Goal: Information Seeking & Learning: Learn about a topic

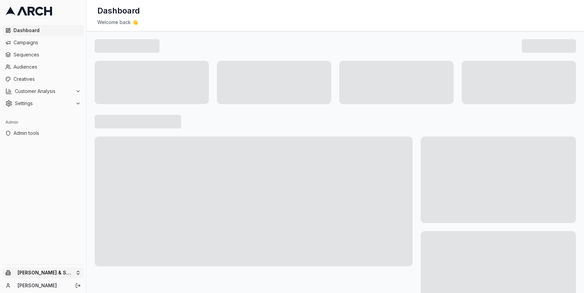
click at [78, 271] on html "Dashboard Campaigns Sequences Audiences Creatives Customer Analysis Settings Ad…" at bounding box center [292, 146] width 584 height 293
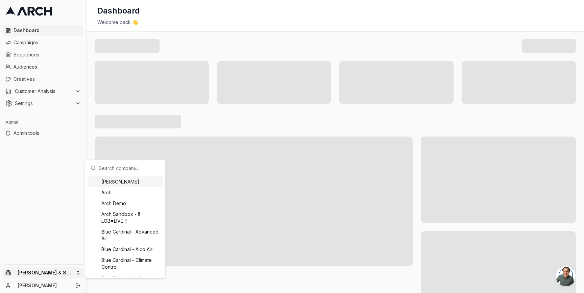
click at [108, 171] on input "text" at bounding box center [129, 168] width 61 height 14
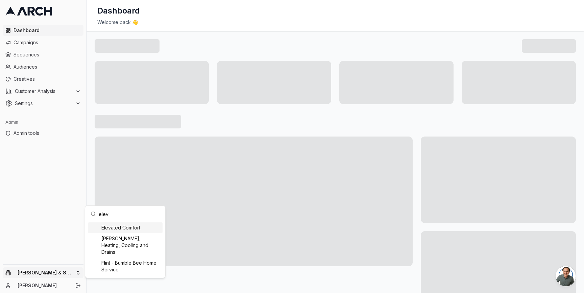
type input "elev"
click at [114, 226] on div "Elevated Comfort" at bounding box center [125, 227] width 75 height 11
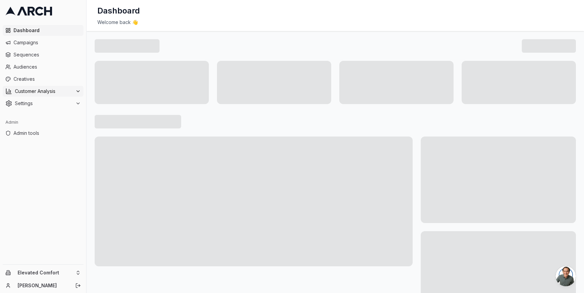
click at [74, 91] on div "Customer Analysis" at bounding box center [42, 91] width 75 height 7
click at [55, 44] on span "Campaigns" at bounding box center [47, 42] width 67 height 7
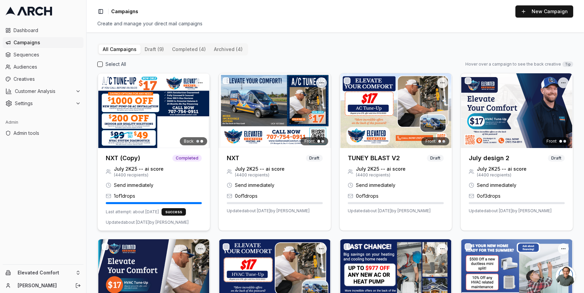
click at [120, 107] on img at bounding box center [154, 110] width 112 height 75
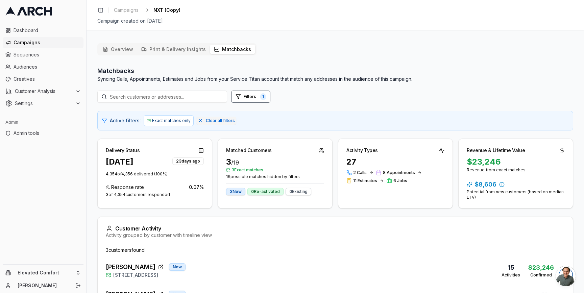
click at [222, 48] on button "Matchbacks" at bounding box center [232, 49] width 45 height 9
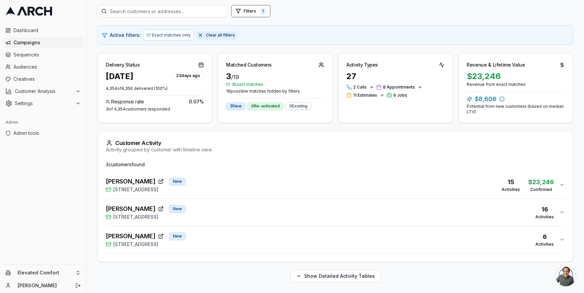
click at [212, 34] on span "Clear all filters" at bounding box center [220, 34] width 29 height 5
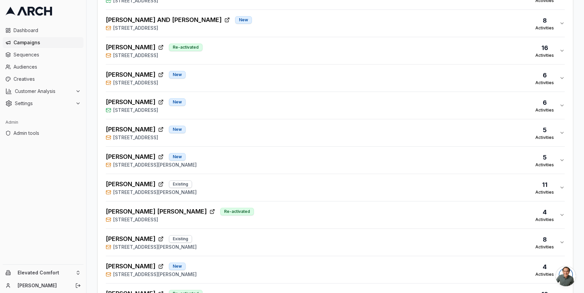
scroll to position [412, 0]
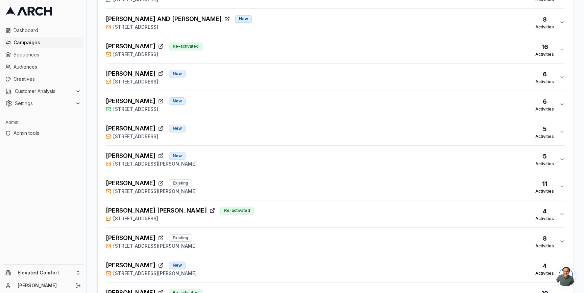
click at [560, 156] on icon "button" at bounding box center [561, 158] width 5 height 5
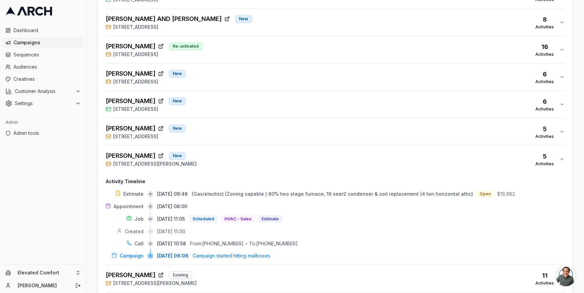
click at [229, 191] on span "(Gas/electric) (Zoning capable ) 80% two stage furnace, 16 seer2 condenser & co…" at bounding box center [331, 194] width 281 height 6
click at [211, 154] on div "KRISTINE HOLZ New 618 McGinnis Circle, Cotati, CA 94931 5 Activities" at bounding box center [332, 159] width 453 height 16
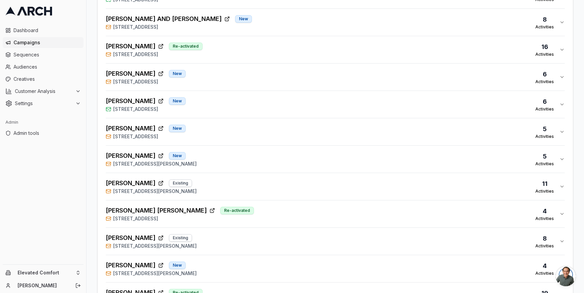
click at [197, 188] on span "1299 Marian Way, Petaluma, CA 94954" at bounding box center [154, 191] width 83 height 7
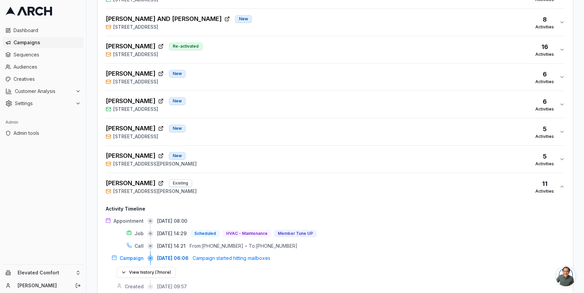
click at [197, 188] on span "1299 Marian Way, Petaluma, CA 94954" at bounding box center [154, 191] width 83 height 7
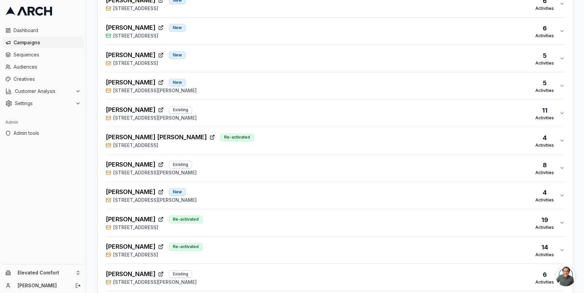
scroll to position [517, 0]
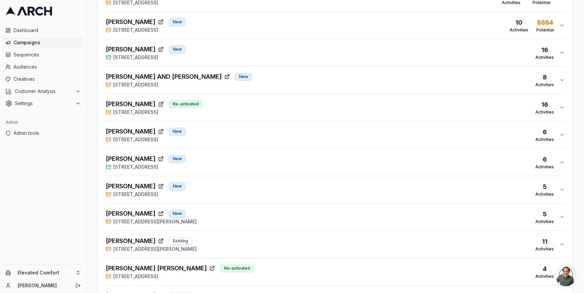
scroll to position [353, 0]
click at [219, 217] on div "KRISTINE HOLZ New 618 McGinnis Circle, Cotati, CA 94931 5 Activities" at bounding box center [332, 217] width 453 height 16
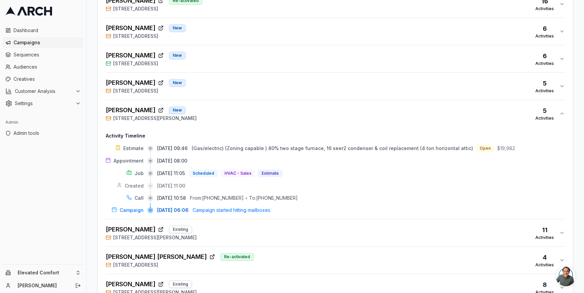
scroll to position [472, 0]
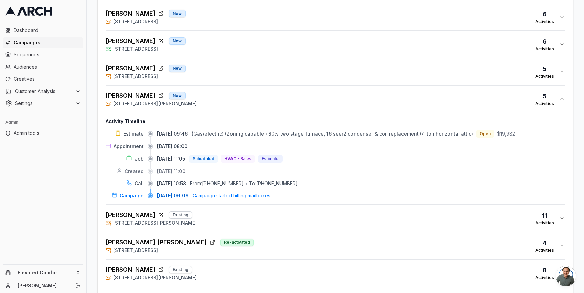
click at [173, 132] on div "08/12/2025, 09:46 (Gas/electric) (Zoning capable ) 80% two stage furnace, 16 se…" at bounding box center [360, 133] width 407 height 7
click at [215, 133] on div "Estimate 08/12/2025, 09:46 (Gas/electric) (Zoning capable ) 80% two stage furna…" at bounding box center [335, 164] width 459 height 69
click at [215, 131] on span "(Gas/electric) (Zoning capable ) 80% two stage furnace, 16 seer2 condenser & co…" at bounding box center [331, 134] width 281 height 6
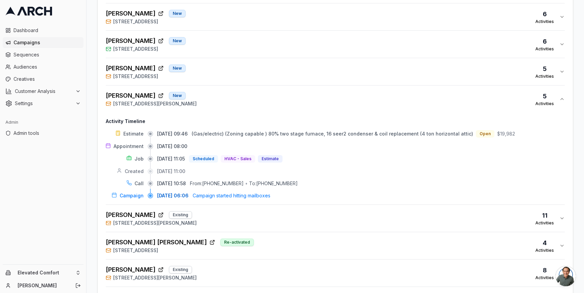
click at [215, 131] on span "(Gas/electric) (Zoning capable ) 80% two stage furnace, 16 seer2 condenser & co…" at bounding box center [331, 134] width 281 height 6
click at [222, 131] on span "(Gas/electric) (Zoning capable ) 80% two stage furnace, 16 seer2 condenser & co…" at bounding box center [331, 134] width 281 height 6
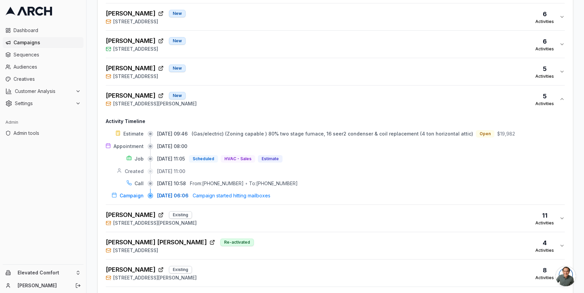
drag, startPoint x: 330, startPoint y: 125, endPoint x: 367, endPoint y: 127, distance: 37.2
click at [367, 130] on button "(Gas/electric) (Zoning capable ) 80% two stage furnace, 16 seer2 condenser & co…" at bounding box center [331, 133] width 281 height 7
drag, startPoint x: 360, startPoint y: 129, endPoint x: 362, endPoint y: 146, distance: 16.7
click at [362, 146] on div "Estimate 08/12/2025, 09:46 (Gas/electric) (Zoning capable ) 80% two stage furna…" at bounding box center [335, 164] width 459 height 69
click at [482, 130] on div "Open" at bounding box center [484, 133] width 19 height 7
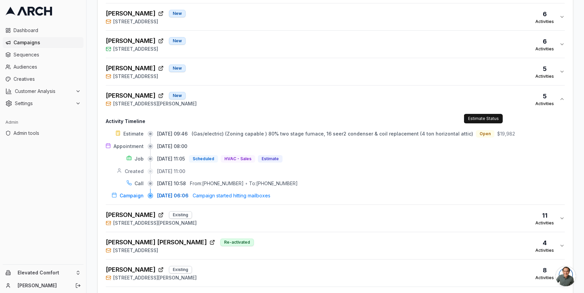
click at [225, 91] on div "KRISTINE HOLZ New 618 McGinnis Circle, Cotati, CA 94931 5 Activities" at bounding box center [332, 99] width 453 height 16
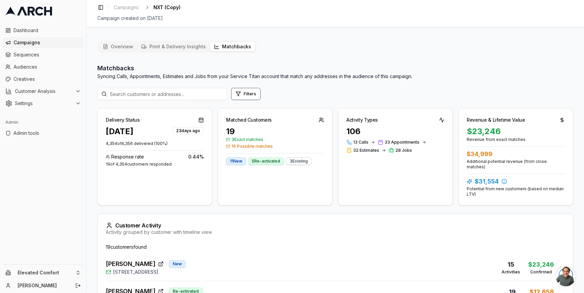
scroll to position [0, 0]
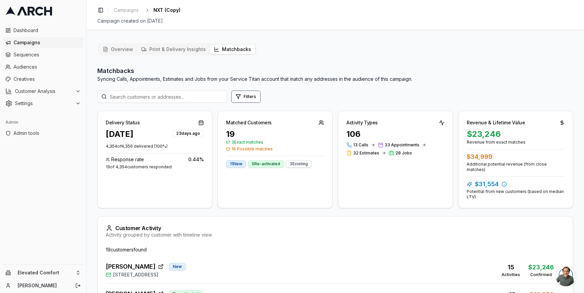
click at [214, 120] on div "Delivery Status Aug 5, 2025 23 days ago 4,354 of 4,356 delivered ( 100 %) Respo…" at bounding box center [334, 159] width 475 height 97
click at [243, 95] on button "Filters" at bounding box center [245, 97] width 29 height 12
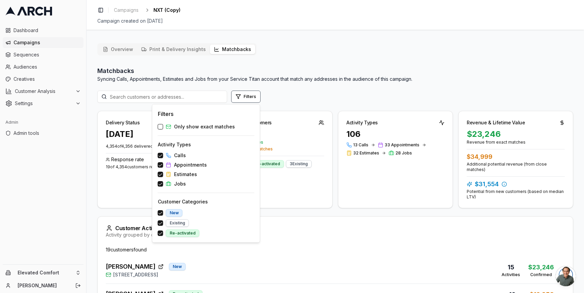
click at [210, 128] on span "Only show exact matches" at bounding box center [204, 126] width 61 height 7
click at [163, 128] on button "Only show exact matches" at bounding box center [160, 126] width 5 height 5
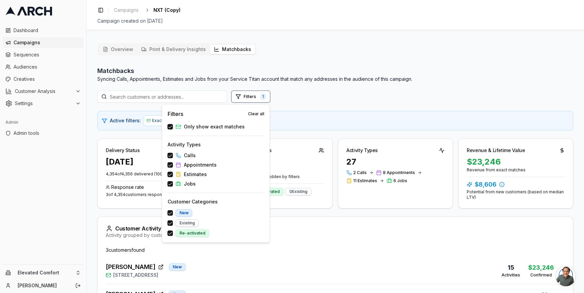
click at [96, 135] on div "Overview Print & Delivery Insights Matchbacks Matchbacks Syncing Calls, Appoint…" at bounding box center [334, 208] width 497 height 340
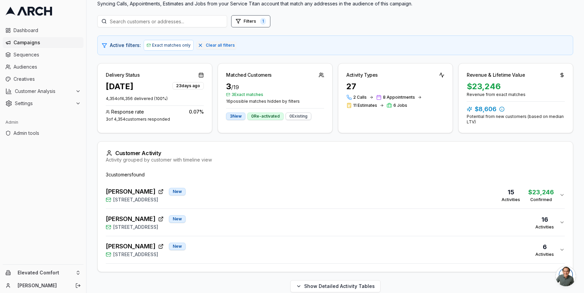
scroll to position [85, 0]
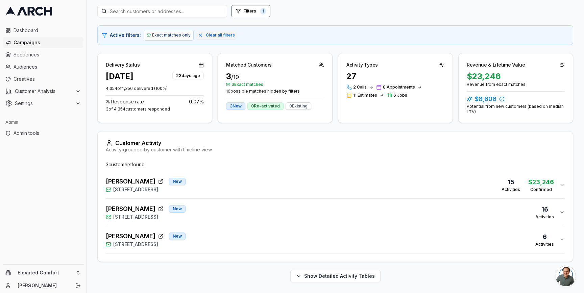
click at [209, 212] on div "PAUL SYDELL New 50 De Ford Drive, San Rafael, CA 94903 16 Activities" at bounding box center [332, 212] width 453 height 16
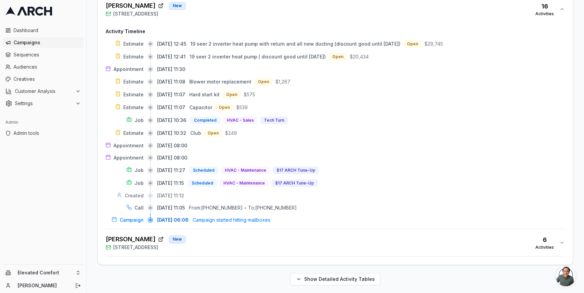
scroll to position [291, 0]
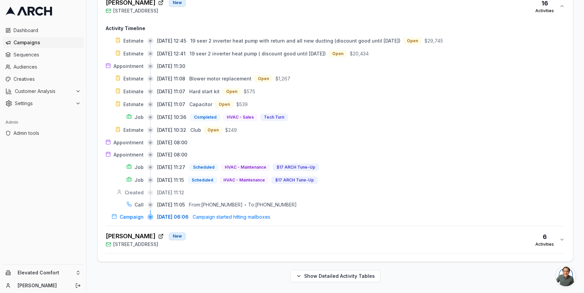
click at [221, 235] on div "Janey Moganam New 12 Glengreen St, Santa Rosa, CA 95409 6 Activities" at bounding box center [332, 239] width 453 height 16
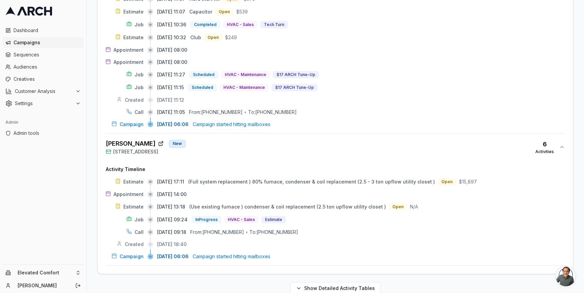
scroll to position [396, 0]
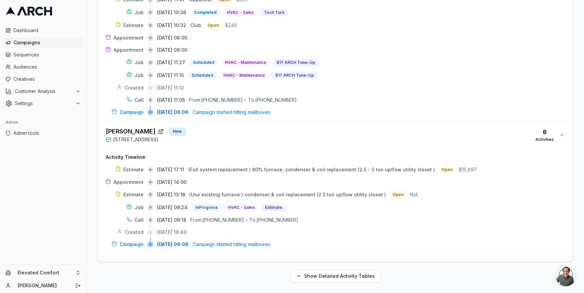
click at [371, 134] on div "Janey Moganam New 12 Glengreen St, Santa Rosa, CA 95409 6 Activities" at bounding box center [332, 135] width 453 height 16
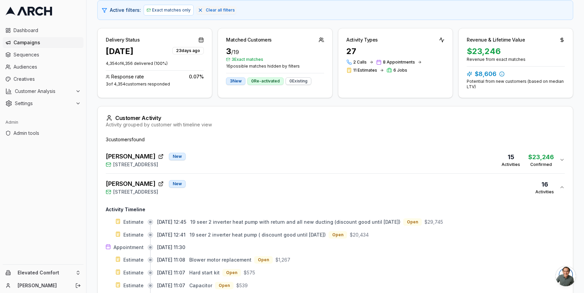
click at [370, 193] on div "PAUL SYDELL New 50 De Ford Drive, San Rafael, CA 94903 16 Activities" at bounding box center [332, 187] width 453 height 16
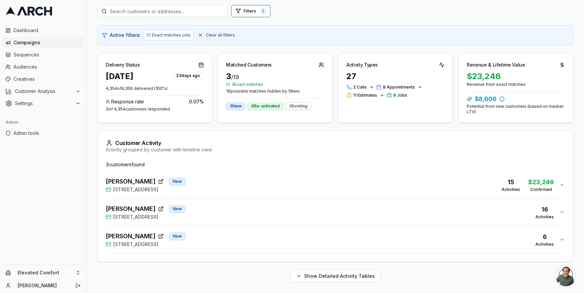
scroll to position [85, 0]
click at [333, 82] on div "Delivery Status Aug 5, 2025 23 days ago 4,354 of 4,356 delivered ( 100 %) Respo…" at bounding box center [334, 88] width 475 height 70
drag, startPoint x: 154, startPoint y: 77, endPoint x: 106, endPoint y: 77, distance: 48.0
click at [106, 77] on div "Aug 5, 2025" at bounding box center [120, 76] width 28 height 11
click at [131, 82] on div "Aug 5, 2025 23 days ago 4,354 of 4,356 delivered ( 100 %) Response rate 0.07 % …" at bounding box center [155, 95] width 114 height 49
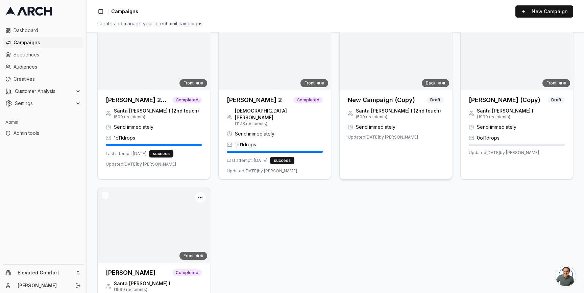
scroll to position [311, 0]
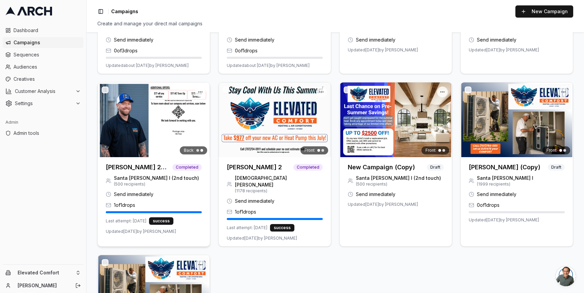
click at [160, 131] on img at bounding box center [154, 119] width 112 height 75
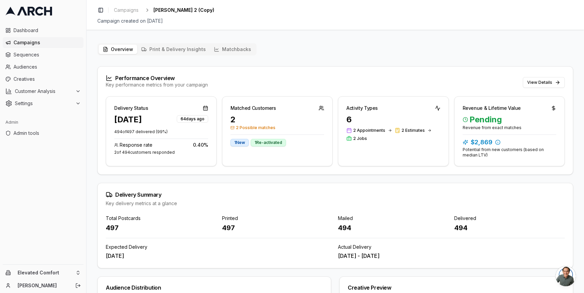
click at [226, 52] on button "Matchbacks" at bounding box center [232, 49] width 45 height 9
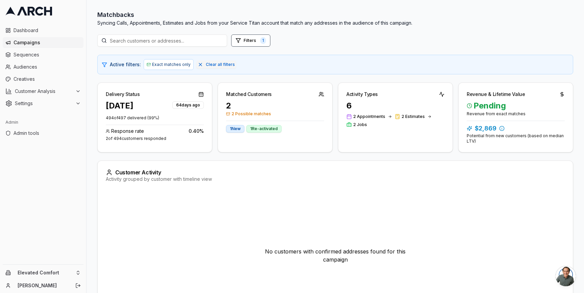
scroll to position [29, 0]
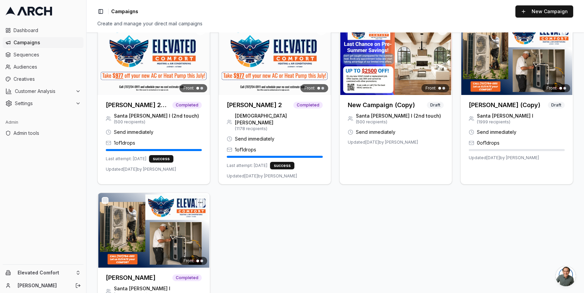
scroll to position [334, 0]
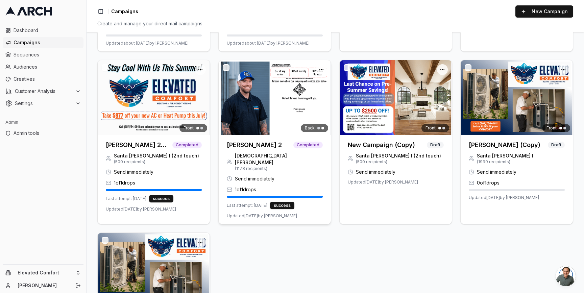
click at [253, 129] on img at bounding box center [274, 97] width 112 height 75
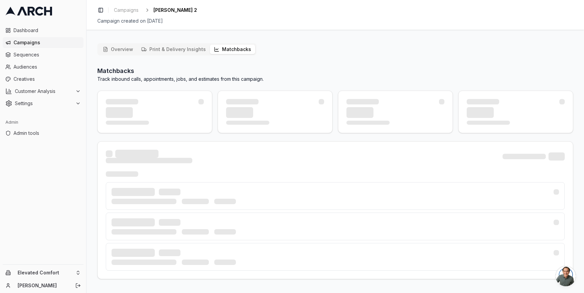
click at [232, 51] on button "Matchbacks" at bounding box center [232, 49] width 45 height 9
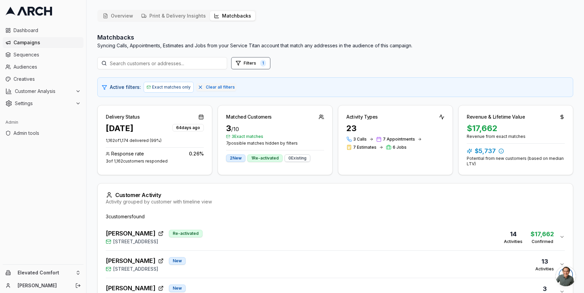
scroll to position [85, 0]
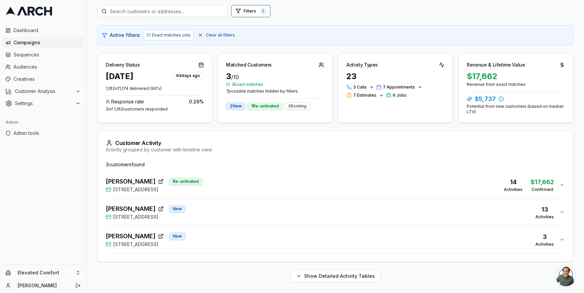
click at [244, 211] on div "Patrick Widen New 2174 Francisco Avenue, Santa Rosa, CA 95403 13 Activities" at bounding box center [332, 212] width 453 height 16
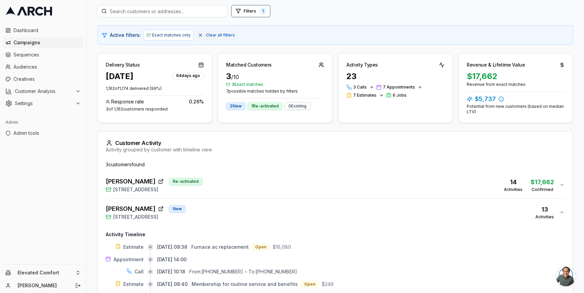
click at [244, 210] on div "Patrick Widen New 2174 Francisco Avenue, Santa Rosa, CA 95403 13 Activities" at bounding box center [332, 212] width 453 height 16
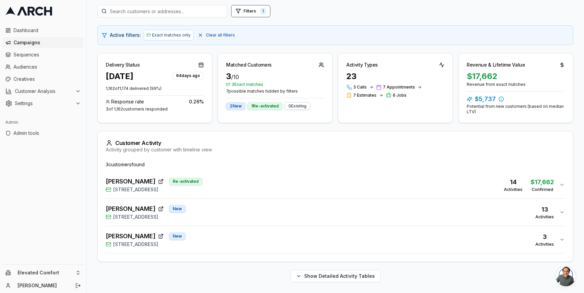
click at [256, 183] on div "EMIL JOHANSEN Re-activated 1532 Great Heron Drive, Santa Rosa, CA 95409 14 Acti…" at bounding box center [332, 185] width 453 height 16
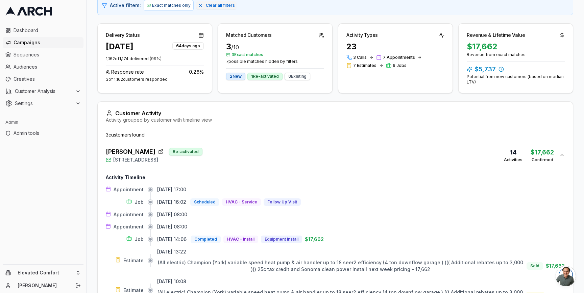
click at [256, 160] on div "EMIL JOHANSEN Re-activated 1532 Great Heron Drive, Santa Rosa, CA 95409 14 Acti…" at bounding box center [332, 155] width 453 height 16
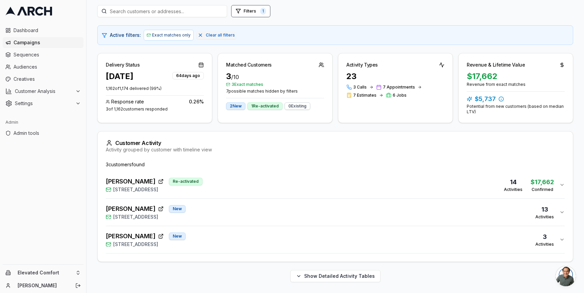
click at [265, 226] on button "KARINA EIDSEN New 195 Ezra Avenue, Santa Rosa, CA 95401 3 Activities" at bounding box center [335, 239] width 459 height 27
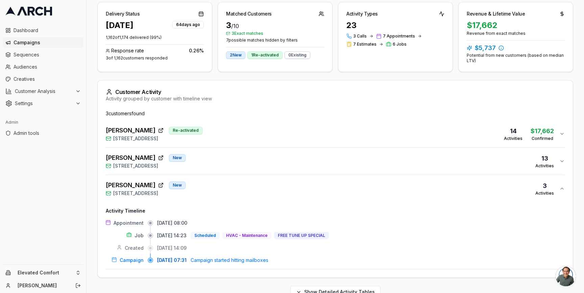
click at [263, 196] on div "KARINA EIDSEN New 195 Ezra Avenue, Santa Rosa, CA 95401 3 Activities" at bounding box center [332, 188] width 453 height 16
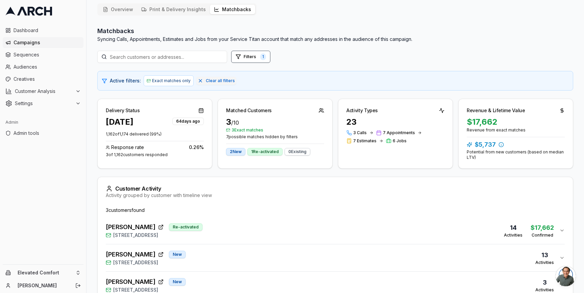
scroll to position [0, 0]
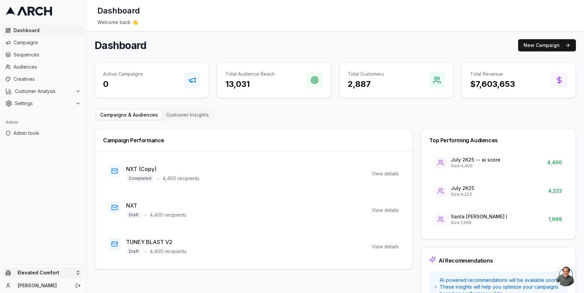
click at [74, 271] on html "Dashboard Campaigns Sequences Audiences Creatives Customer Analysis Settings Ad…" at bounding box center [292, 146] width 584 height 293
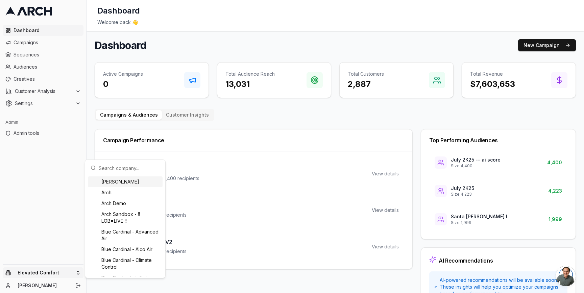
click at [110, 170] on input "text" at bounding box center [129, 168] width 61 height 14
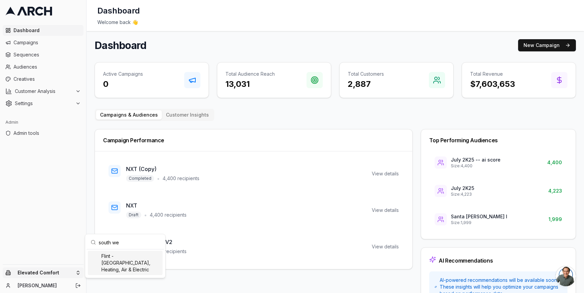
type input "south we"
click at [110, 261] on div "Flint - [GEOGRAPHIC_DATA], Heating, Air & Electric" at bounding box center [125, 263] width 75 height 24
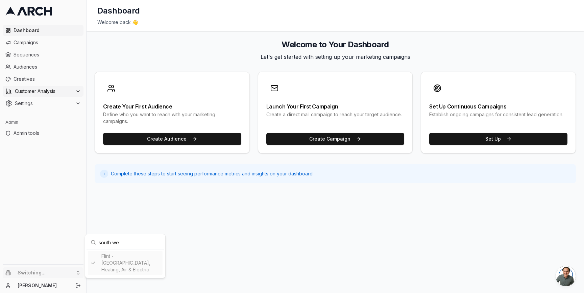
click at [55, 93] on html "Dashboard Campaigns Sequences Audiences Creatives Customer Analysis Settings Ad…" at bounding box center [292, 146] width 584 height 293
click at [55, 93] on span "Customer Analysis" at bounding box center [44, 91] width 58 height 7
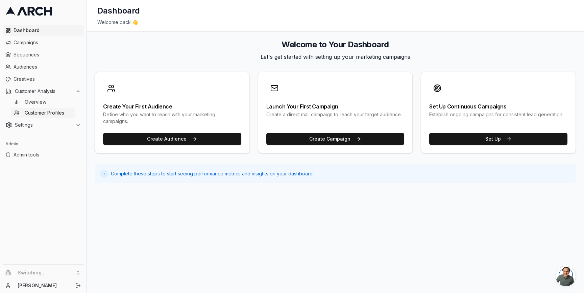
click at [55, 113] on span "Customer Profiles" at bounding box center [45, 112] width 40 height 7
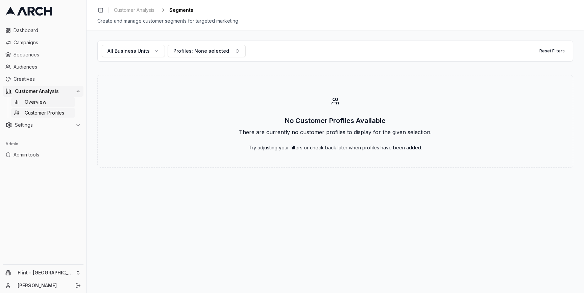
click at [57, 105] on link "Overview" at bounding box center [43, 101] width 64 height 9
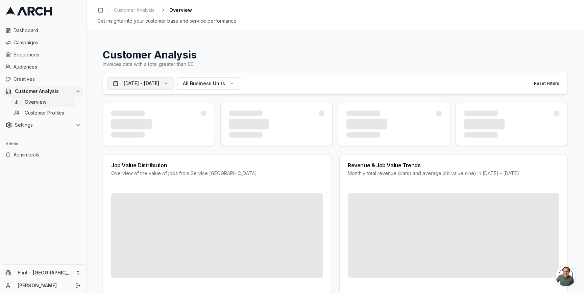
click at [174, 82] on button "[DATE] - [DATE]" at bounding box center [140, 83] width 67 height 12
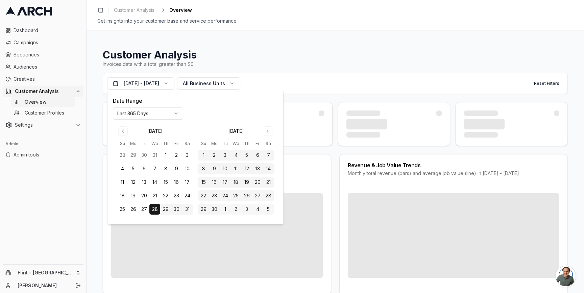
click at [167, 111] on html "Dashboard Campaigns Sequences Audiences Creatives Customer Analysis Overview Cu…" at bounding box center [292, 146] width 584 height 293
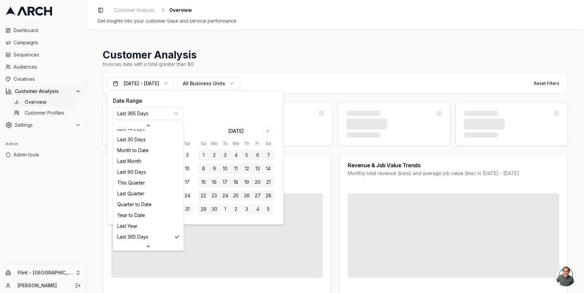
scroll to position [87, 0]
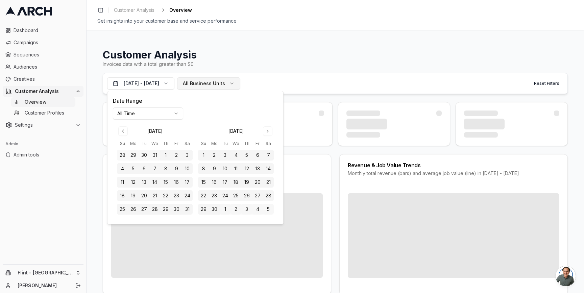
click at [225, 84] on span "All Business Units" at bounding box center [204, 83] width 42 height 7
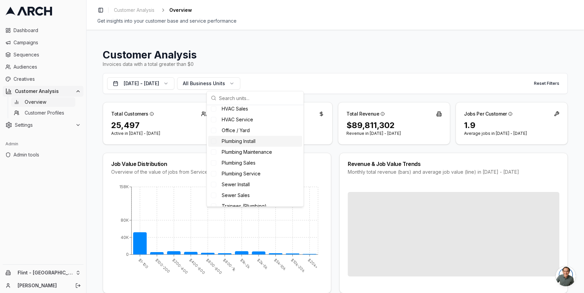
click at [238, 142] on span "Plumbing Install" at bounding box center [239, 141] width 34 height 7
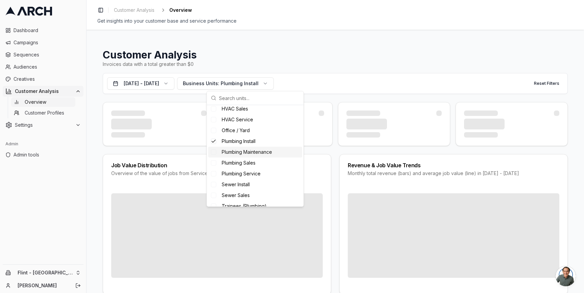
click at [237, 154] on span "Plumbing Maintenance" at bounding box center [247, 152] width 50 height 7
click at [233, 168] on div "Plumbing Service" at bounding box center [255, 173] width 94 height 11
click at [237, 164] on span "Plumbing Sales" at bounding box center [239, 162] width 34 height 7
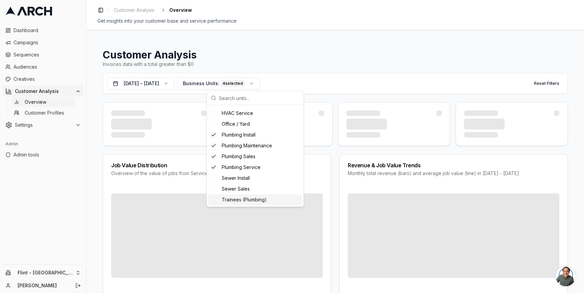
click at [270, 201] on div "Trainees (Plumbing)" at bounding box center [255, 199] width 94 height 11
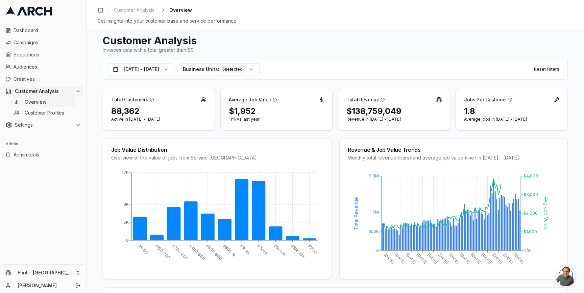
scroll to position [16, 0]
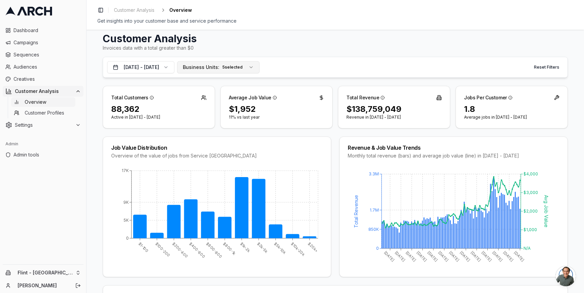
click at [259, 72] on button "Business Units: 5 selected" at bounding box center [218, 67] width 82 height 12
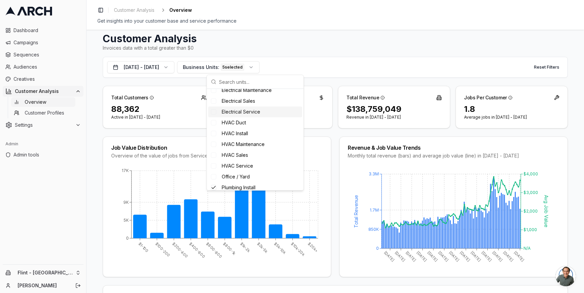
scroll to position [132, 0]
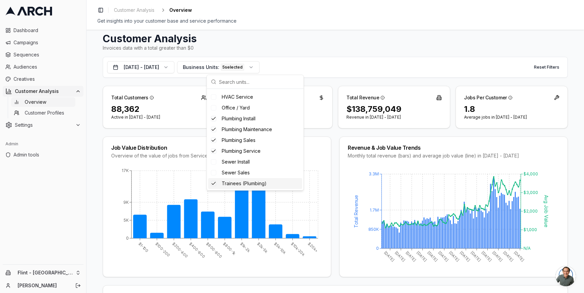
click at [257, 183] on span "Trainees (Plumbing)" at bounding box center [244, 183] width 45 height 7
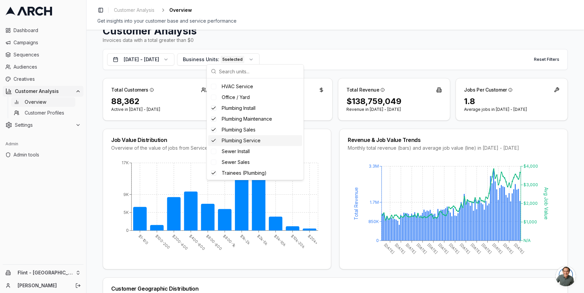
scroll to position [23, 0]
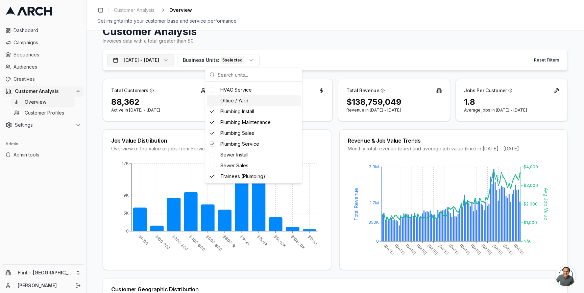
click at [174, 62] on button "[DATE] - [DATE]" at bounding box center [140, 60] width 67 height 12
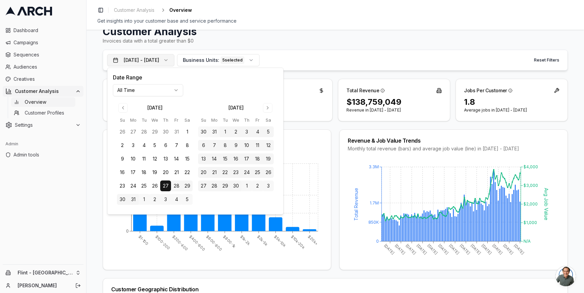
click at [174, 62] on button "[DATE] - [DATE]" at bounding box center [140, 60] width 67 height 12
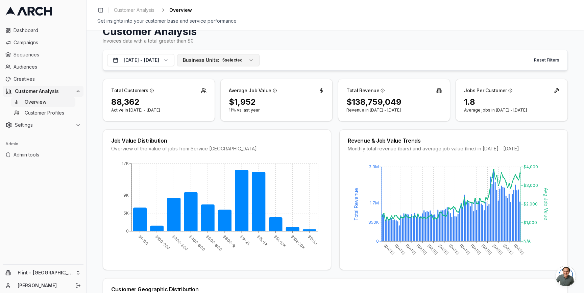
click at [219, 61] on span "Business Units:" at bounding box center [201, 60] width 36 height 7
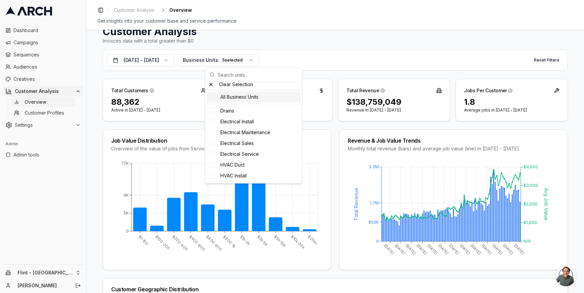
scroll to position [0, 0]
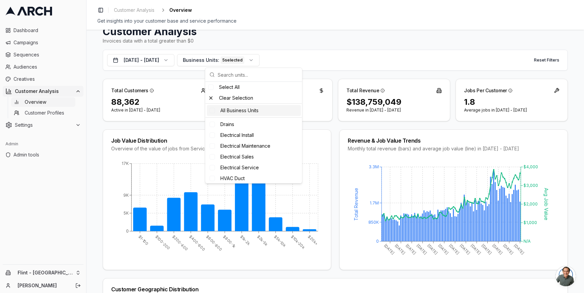
click at [230, 111] on div "All Business Units" at bounding box center [254, 110] width 94 height 11
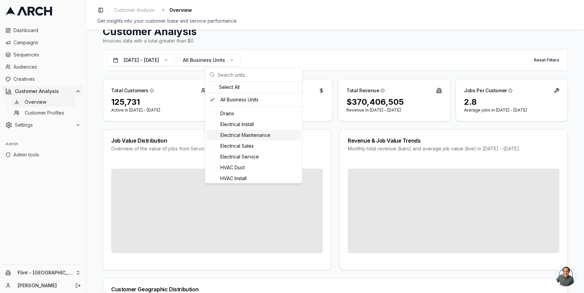
click at [334, 134] on div "Job Value Distribution Overview of the value of jobs from Service Titan Revenue…" at bounding box center [335, 199] width 465 height 140
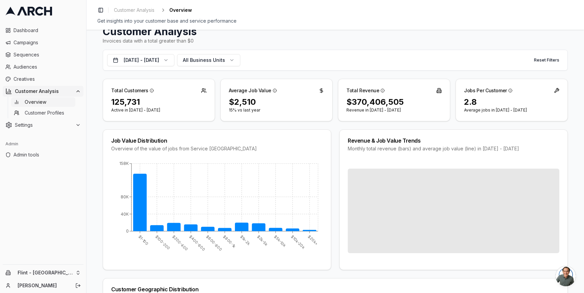
click at [335, 134] on div "Job Value Distribution Overview of the value of jobs from Service Titan $1-100 …" at bounding box center [335, 199] width 465 height 140
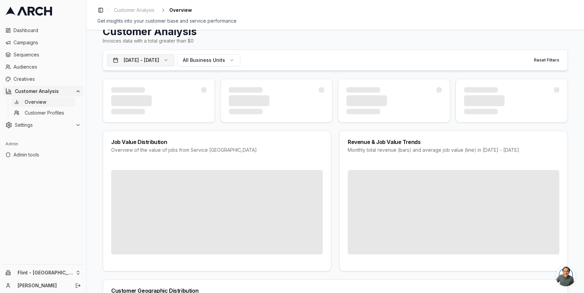
click at [174, 59] on button "[DATE] - [DATE]" at bounding box center [140, 60] width 67 height 12
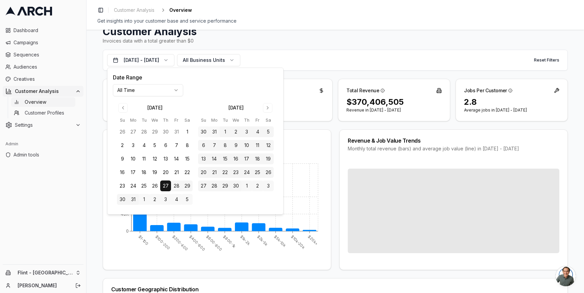
click at [161, 92] on html "Dashboard Campaigns Sequences Audiences Creatives Customer Analysis Overview Cu…" at bounding box center [292, 146] width 584 height 293
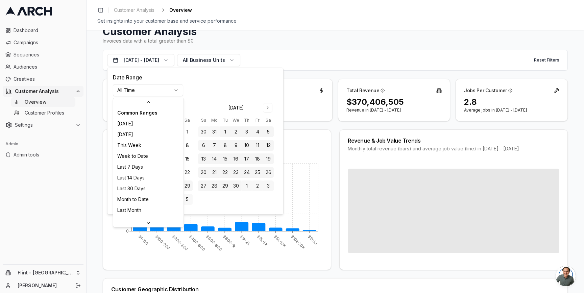
scroll to position [83, 0]
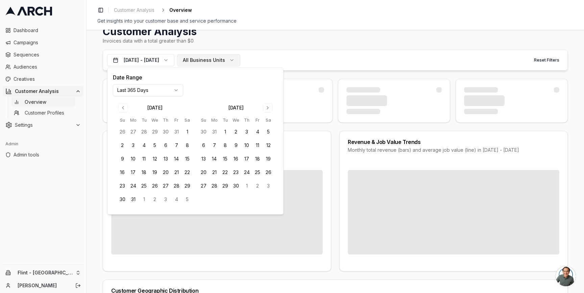
click at [225, 59] on span "All Business Units" at bounding box center [204, 60] width 42 height 7
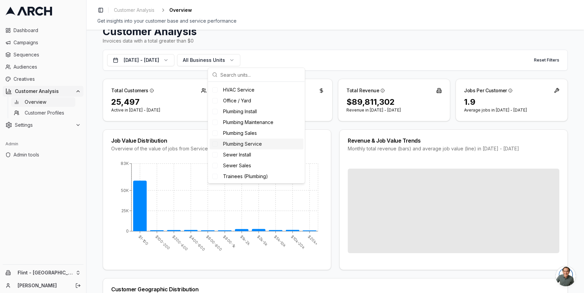
click at [241, 139] on div "Plumbing Service" at bounding box center [256, 143] width 94 height 11
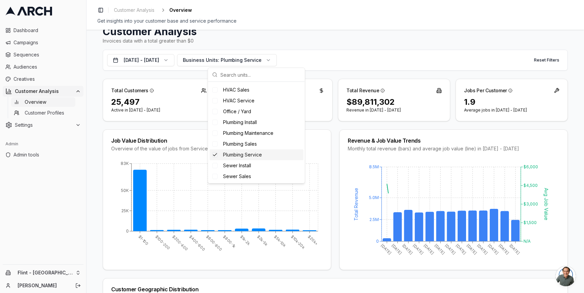
scroll to position [132, 0]
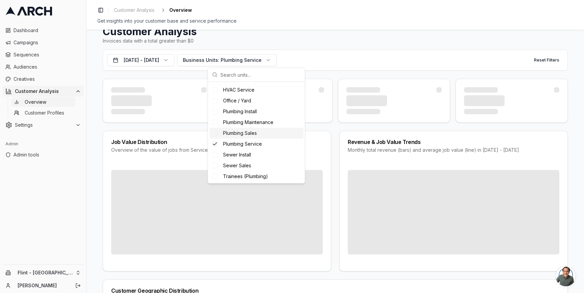
click at [244, 130] on span "Plumbing Sales" at bounding box center [240, 133] width 34 height 7
click at [250, 123] on span "Plumbing Maintenance" at bounding box center [248, 122] width 50 height 7
click at [257, 110] on span "Plumbing Install" at bounding box center [240, 111] width 34 height 7
click at [258, 179] on span "Trainees (Plumbing)" at bounding box center [245, 176] width 45 height 7
click at [334, 133] on div "Job Value Distribution Overview of the value of jobs from Service Titan Revenue…" at bounding box center [335, 201] width 465 height 140
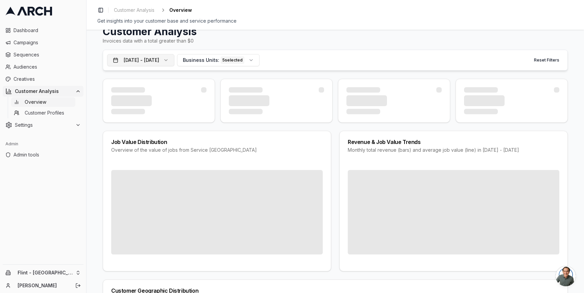
click at [174, 62] on button "[DATE] - [DATE]" at bounding box center [140, 60] width 67 height 12
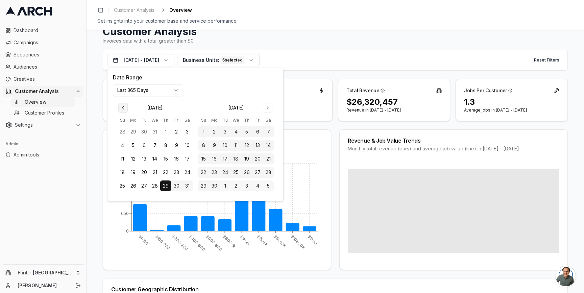
click at [121, 107] on button "Go to previous month" at bounding box center [122, 107] width 9 height 9
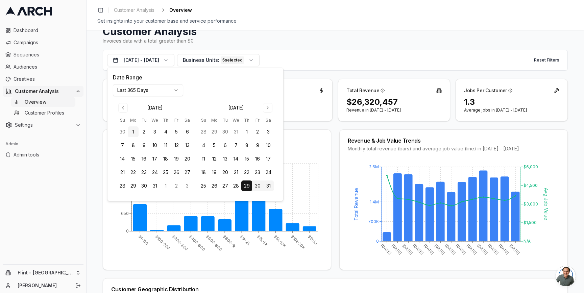
click at [133, 130] on button "1" at bounding box center [133, 131] width 11 height 11
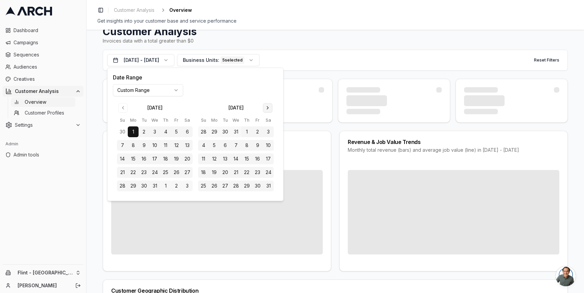
click at [267, 108] on button "Go to next month" at bounding box center [267, 107] width 9 height 9
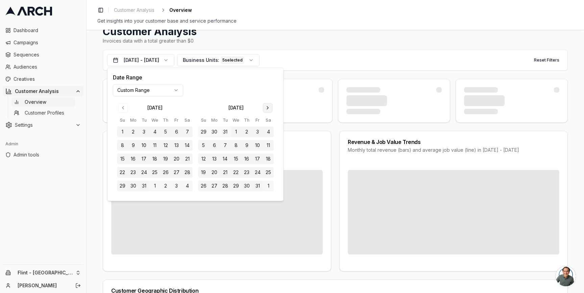
click at [267, 108] on button "Go to next month" at bounding box center [267, 107] width 9 height 9
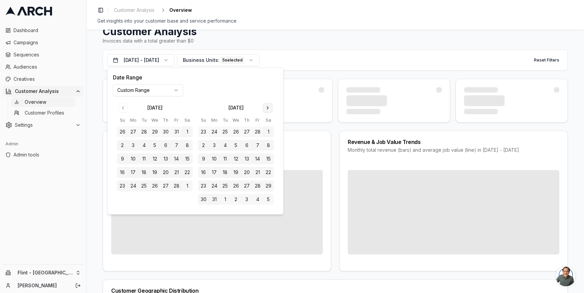
click at [267, 108] on button "Go to next month" at bounding box center [267, 107] width 9 height 9
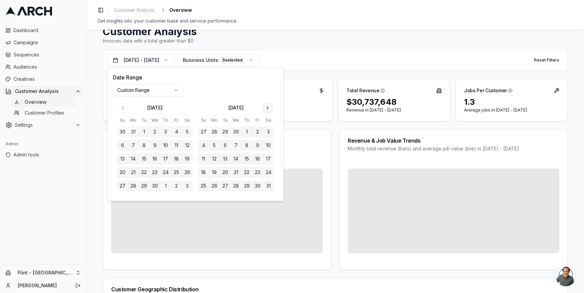
click at [267, 108] on button "Go to next month" at bounding box center [267, 107] width 9 height 9
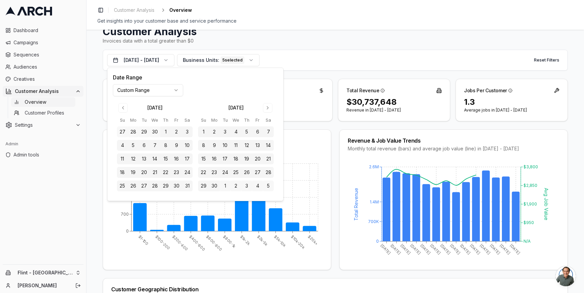
click at [212, 187] on button "30" at bounding box center [214, 185] width 11 height 11
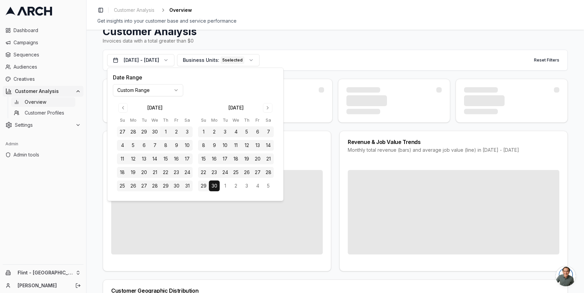
click at [332, 132] on div "Job Value Distribution Overview of the value of jobs from Service Titan Revenue…" at bounding box center [335, 201] width 465 height 140
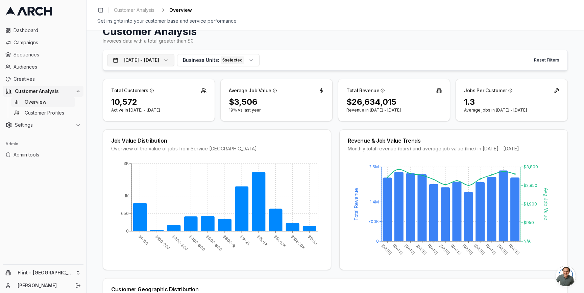
click at [174, 58] on button "[DATE] - [DATE]" at bounding box center [140, 60] width 67 height 12
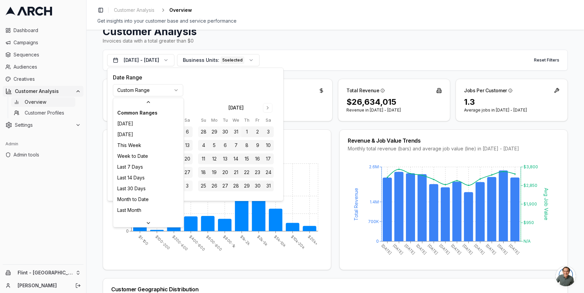
click at [176, 92] on html "Dashboard Campaigns Sequences Audiences Creatives Customer Analysis Overview Cu…" at bounding box center [292, 146] width 584 height 293
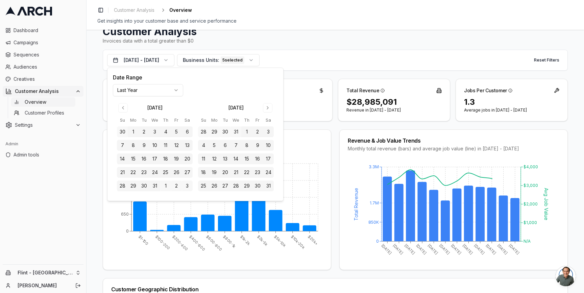
click at [155, 93] on html "Dashboard Campaigns Sequences Audiences Creatives Customer Analysis Overview Cu…" at bounding box center [292, 146] width 584 height 293
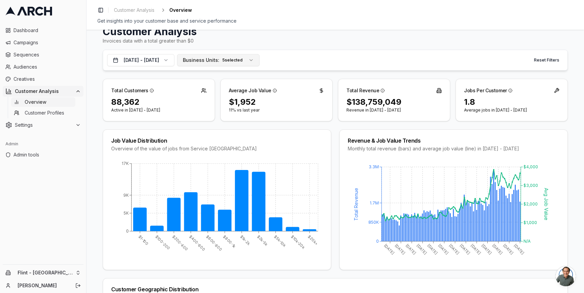
click at [219, 59] on span "Business Units:" at bounding box center [201, 60] width 36 height 7
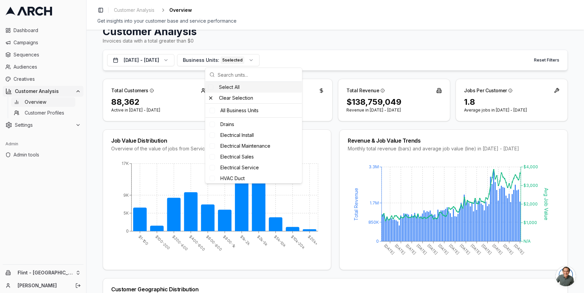
click at [311, 66] on div "[DATE] - [DATE] Business Units: 5 selected Reset Filters" at bounding box center [335, 60] width 465 height 21
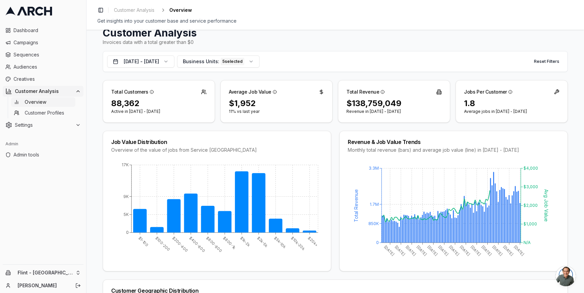
scroll to position [35, 0]
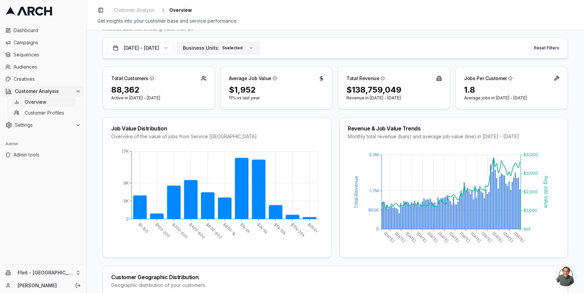
click at [244, 51] on div "5 selected" at bounding box center [233, 47] width 24 height 7
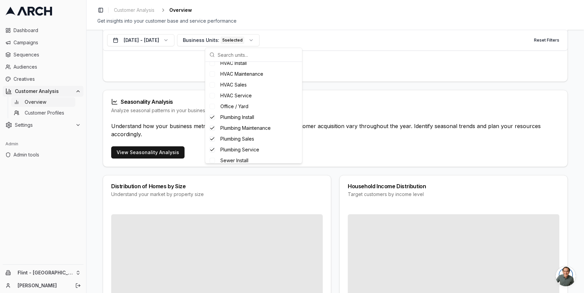
scroll to position [132, 0]
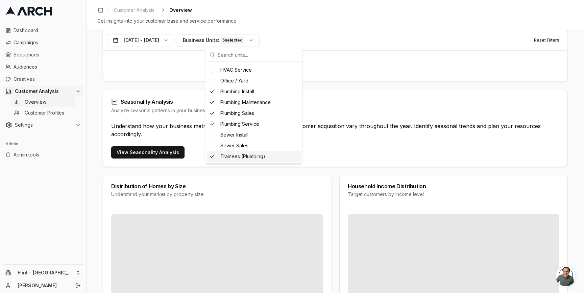
click at [253, 155] on span "Trainees (Plumbing)" at bounding box center [242, 156] width 45 height 7
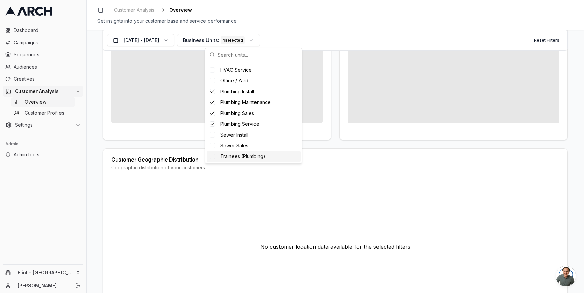
scroll to position [0, 0]
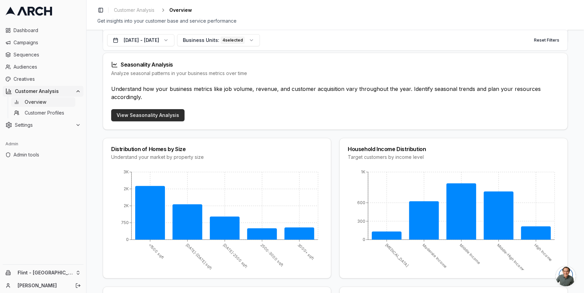
click at [159, 114] on link "View Seasonality Analysis" at bounding box center [147, 115] width 73 height 12
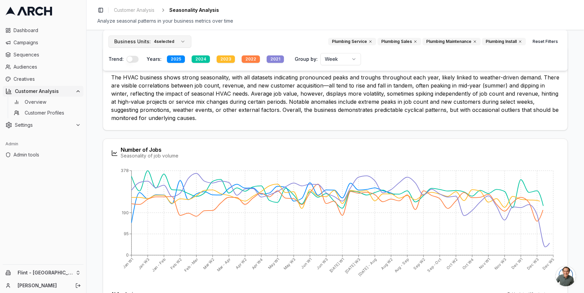
click at [182, 37] on button "Business Units: 4 selected" at bounding box center [149, 41] width 83 height 12
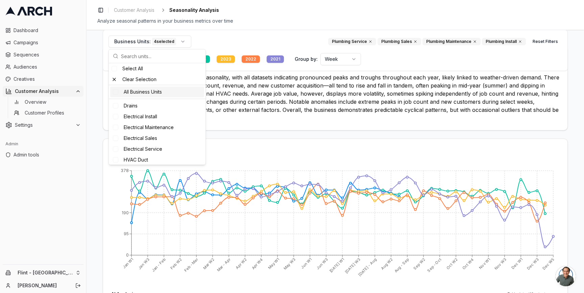
click at [240, 106] on p "The HVAC business shows strong seasonality, with all datasets indicating pronou…" at bounding box center [335, 97] width 448 height 49
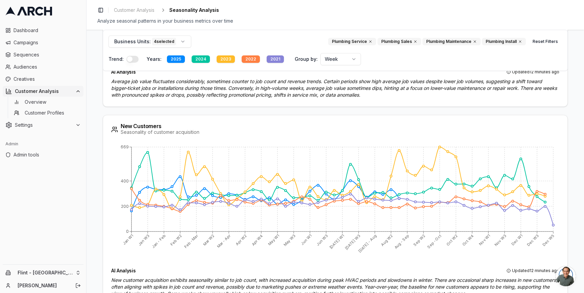
scroll to position [737, 0]
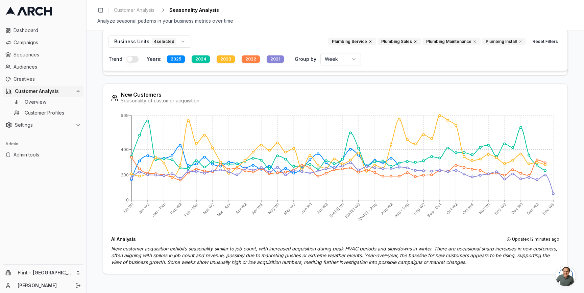
click at [270, 58] on div "2021" at bounding box center [274, 58] width 17 height 7
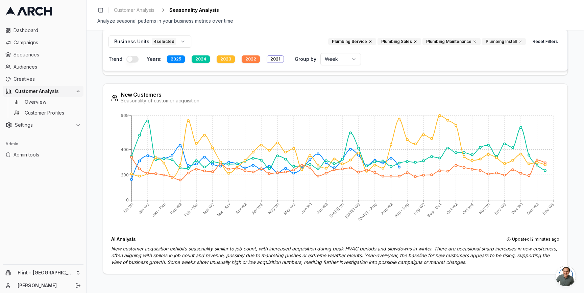
click at [250, 60] on div "2022" at bounding box center [250, 58] width 18 height 7
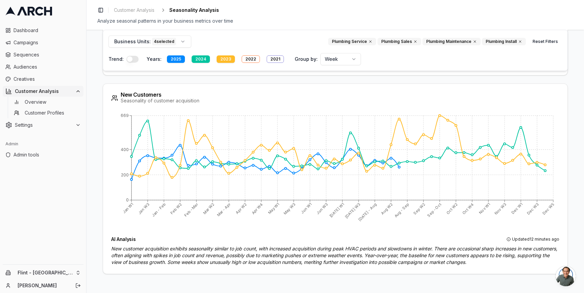
click at [227, 60] on div "2023" at bounding box center [225, 58] width 18 height 7
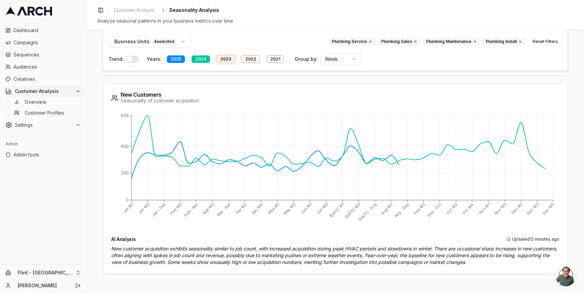
click at [224, 59] on div "2023" at bounding box center [225, 58] width 18 height 7
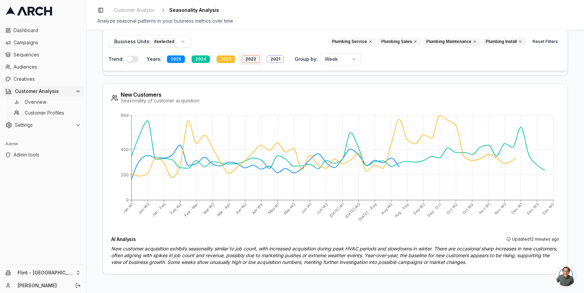
click at [248, 60] on div "2022" at bounding box center [250, 58] width 18 height 7
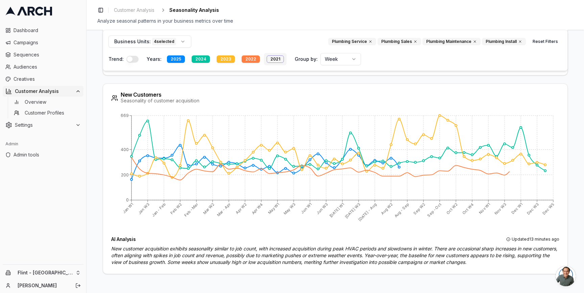
click at [272, 61] on div "2021" at bounding box center [274, 58] width 17 height 7
